Goal: Information Seeking & Learning: Learn about a topic

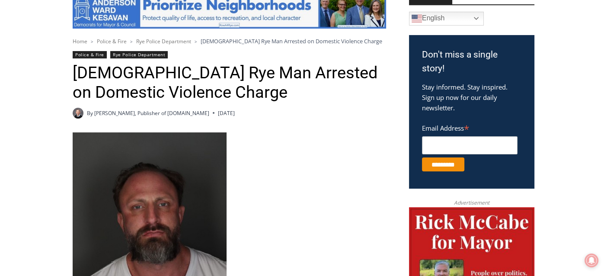
scroll to position [173, 0]
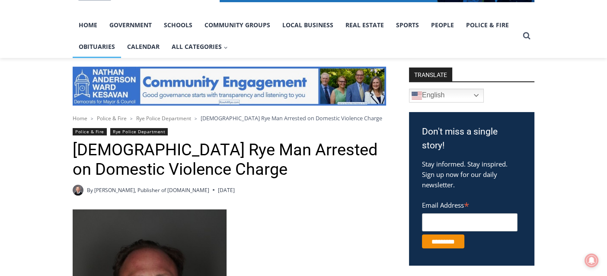
click at [98, 44] on link "Obituaries" at bounding box center [97, 47] width 48 height 22
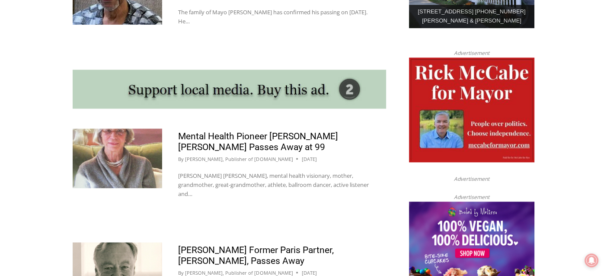
scroll to position [648, 0]
